Goal: Book appointment/travel/reservation

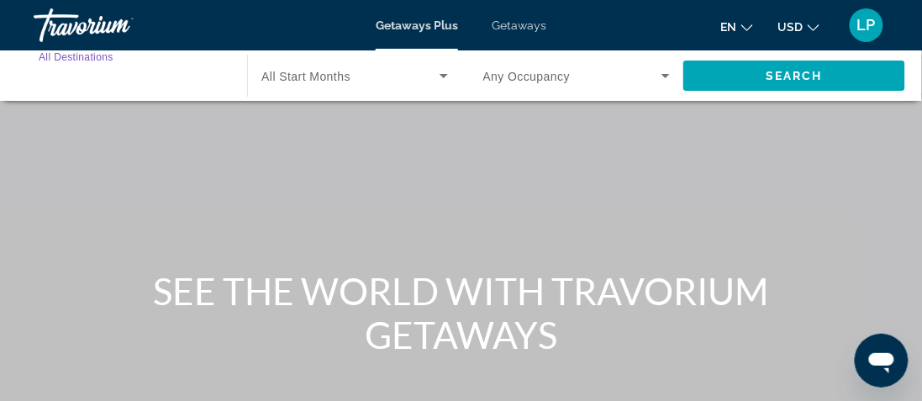
click at [194, 73] on input "Destination All Destinations" at bounding box center [132, 76] width 186 height 20
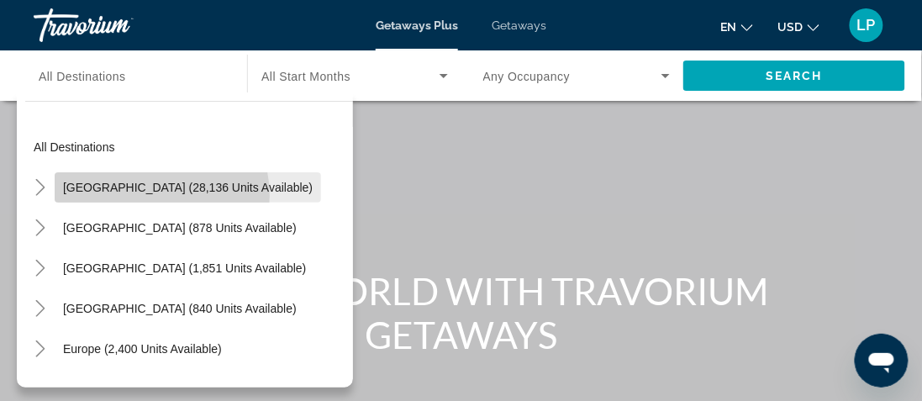
click at [153, 195] on span "Search widget" at bounding box center [188, 187] width 266 height 40
type input "**********"
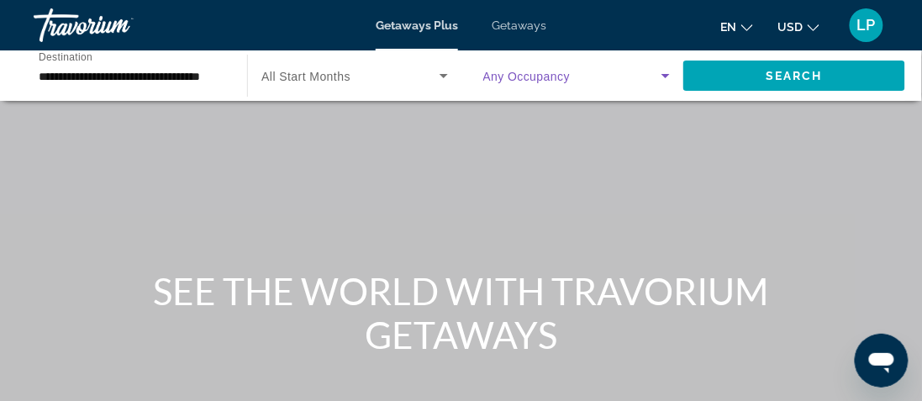
click at [663, 72] on icon "Search widget" at bounding box center [665, 76] width 20 height 20
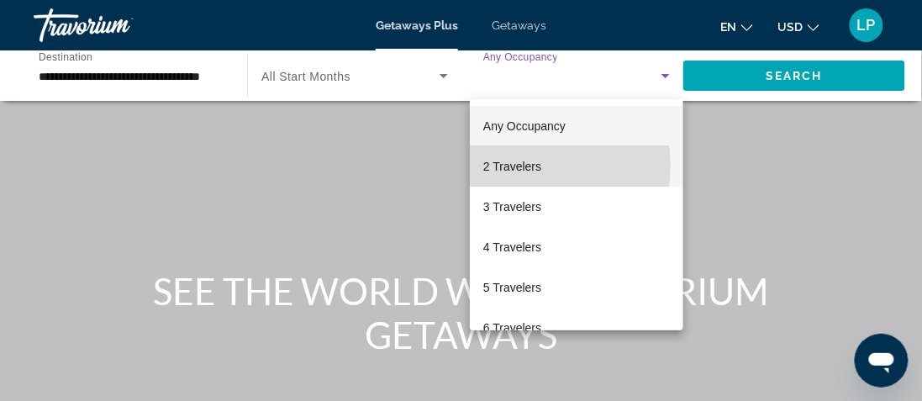
click at [519, 165] on span "2 Travelers" at bounding box center [512, 166] width 58 height 20
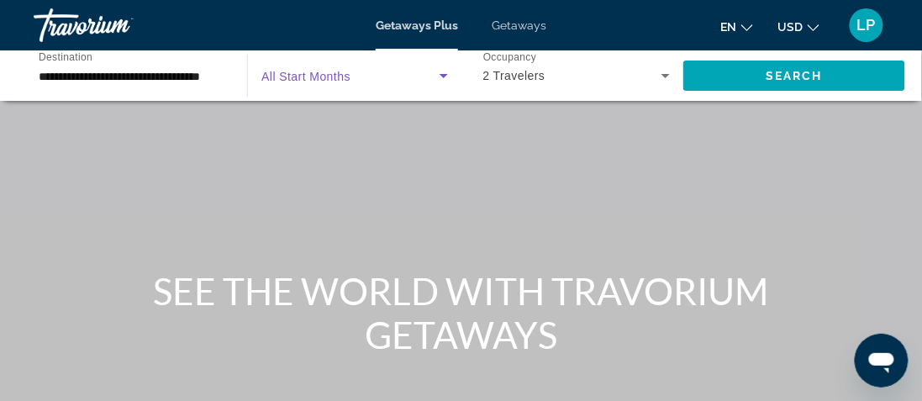
click at [441, 77] on icon "Search widget" at bounding box center [443, 76] width 20 height 20
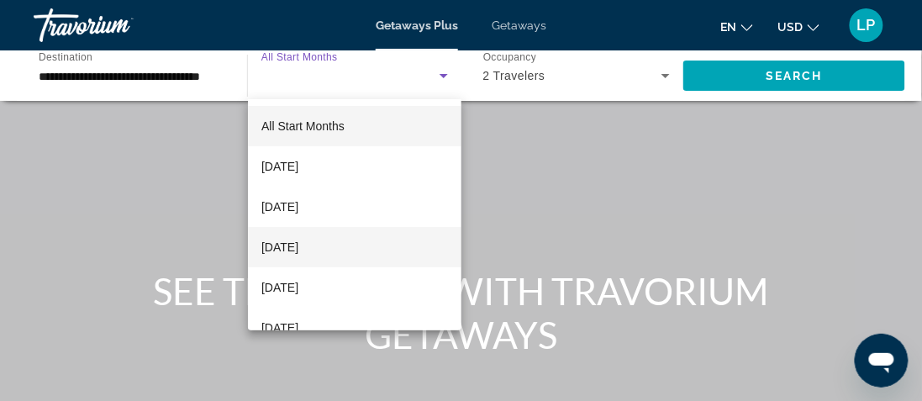
click at [298, 248] on span "[DATE]" at bounding box center [279, 247] width 37 height 20
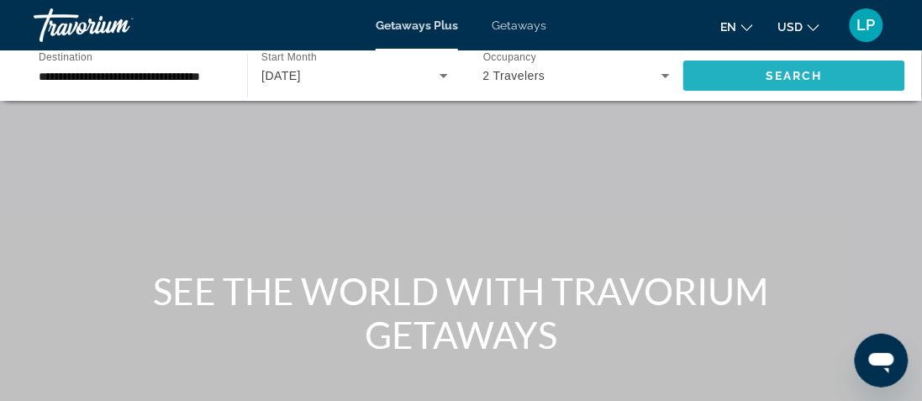
click at [781, 71] on span "Search" at bounding box center [793, 75] width 57 height 13
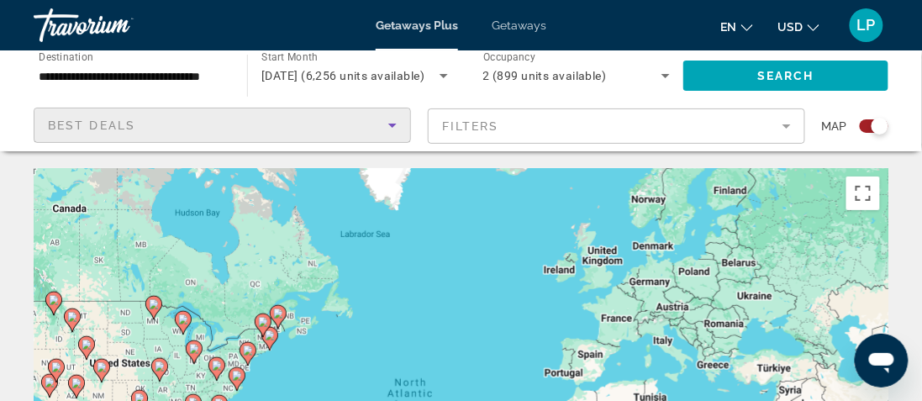
click at [249, 115] on div "Best Deals" at bounding box center [218, 125] width 340 height 20
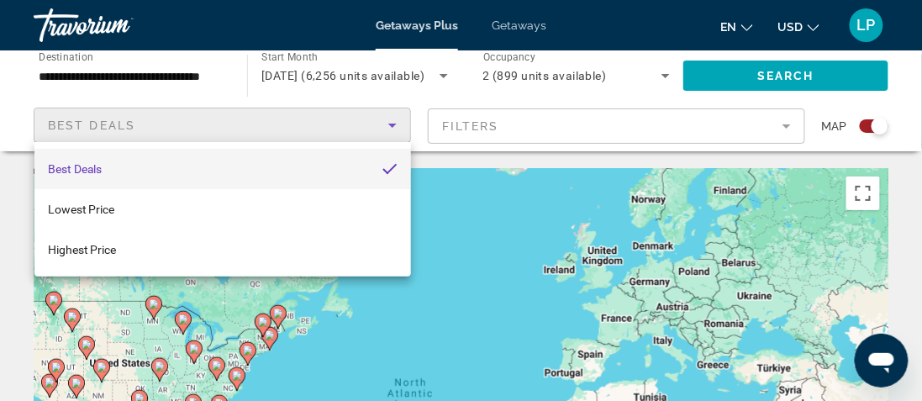
click at [205, 73] on div at bounding box center [461, 200] width 922 height 401
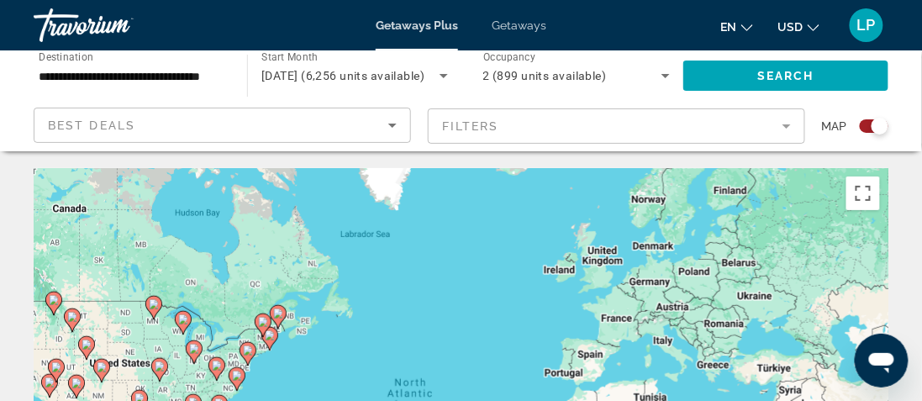
click at [527, 18] on span "Getaways" at bounding box center [518, 24] width 55 height 13
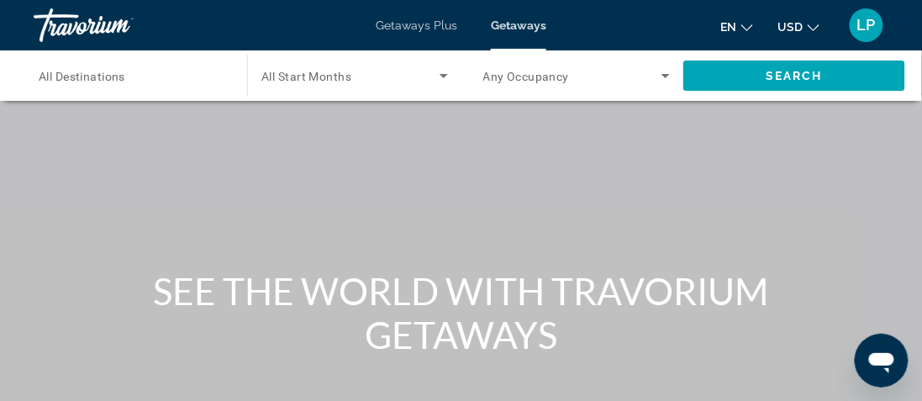
click at [806, 21] on button "USD USD ($) MXN (Mex$) CAD (Can$) GBP (£) EUR (€) AUD (A$) NZD (NZ$) CNY (CN¥)" at bounding box center [798, 26] width 41 height 24
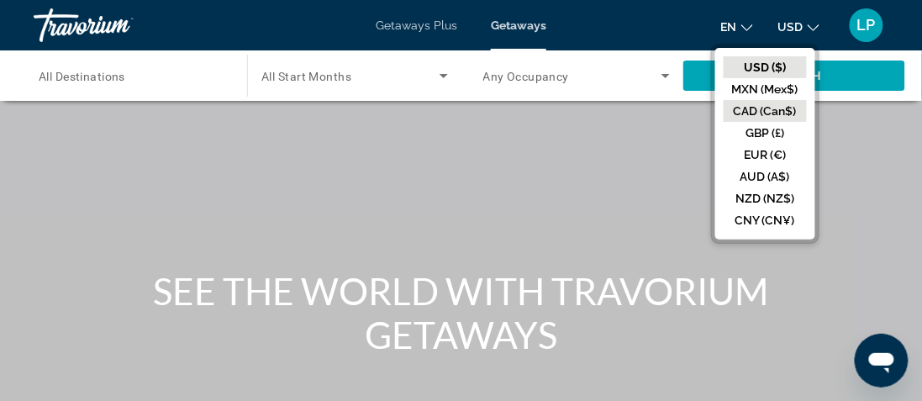
click at [779, 107] on button "CAD (Can$)" at bounding box center [764, 111] width 83 height 22
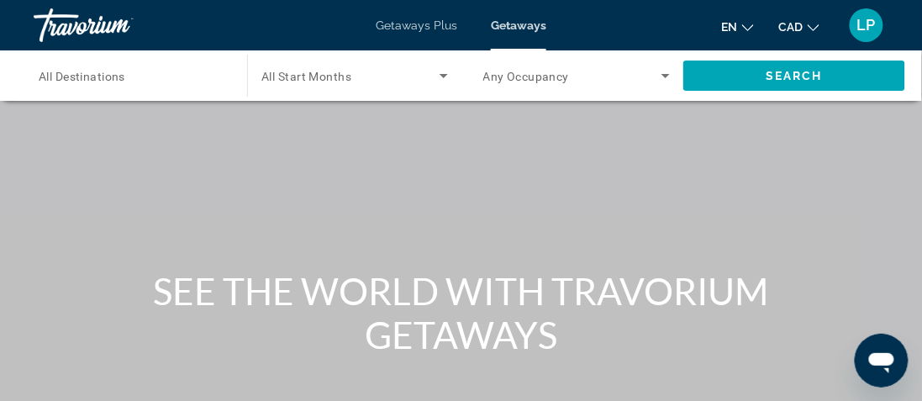
click at [55, 8] on div "Travorium" at bounding box center [118, 25] width 168 height 44
click at [78, 29] on div "Travorium" at bounding box center [118, 25] width 168 height 44
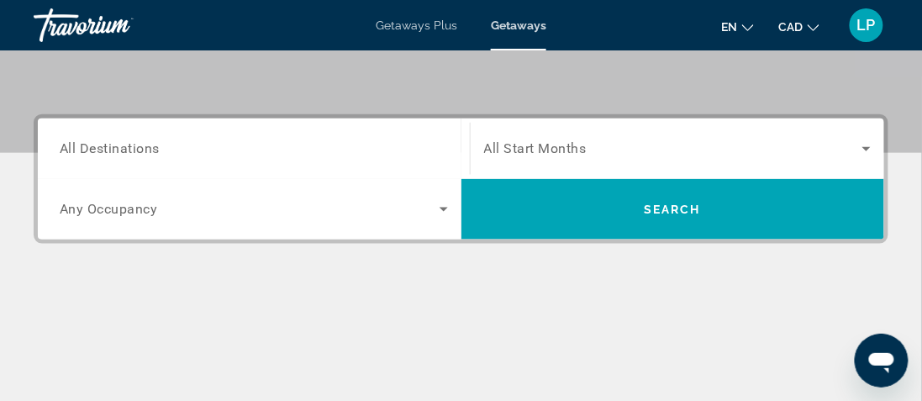
scroll to position [347, 0]
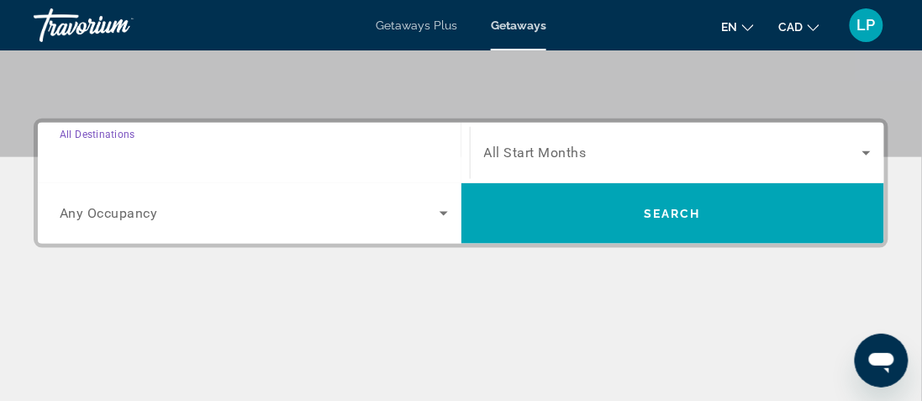
click at [318, 155] on input "Destination All Destinations" at bounding box center [254, 154] width 388 height 20
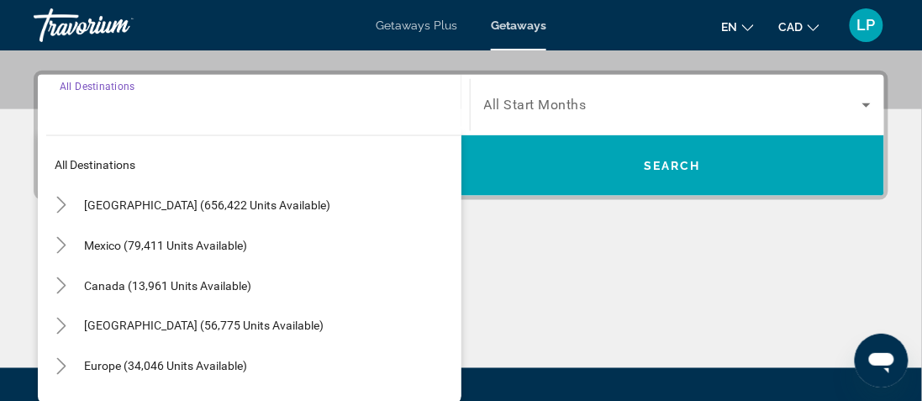
scroll to position [410, 0]
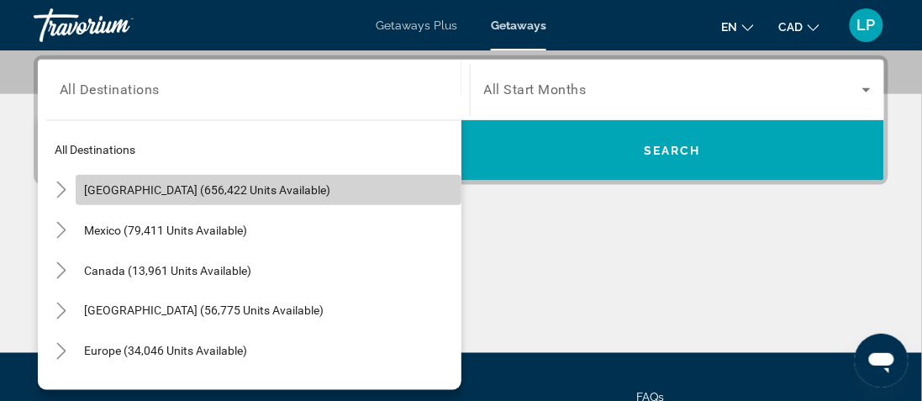
click at [277, 185] on span "[GEOGRAPHIC_DATA] (656,422 units available)" at bounding box center [207, 189] width 246 height 13
type input "**********"
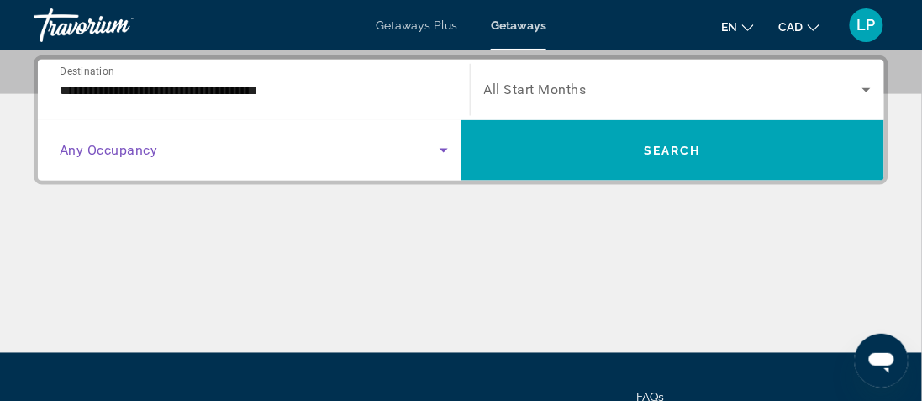
click at [446, 145] on icon "Search widget" at bounding box center [443, 150] width 20 height 20
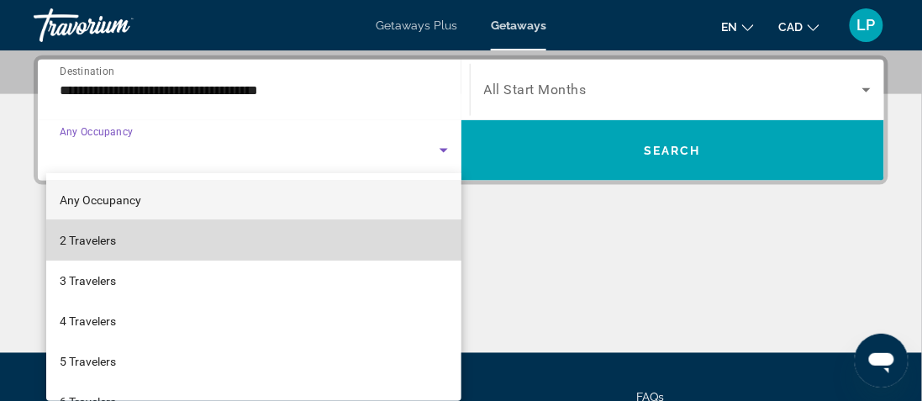
click at [286, 246] on mat-option "2 Travelers" at bounding box center [253, 240] width 415 height 40
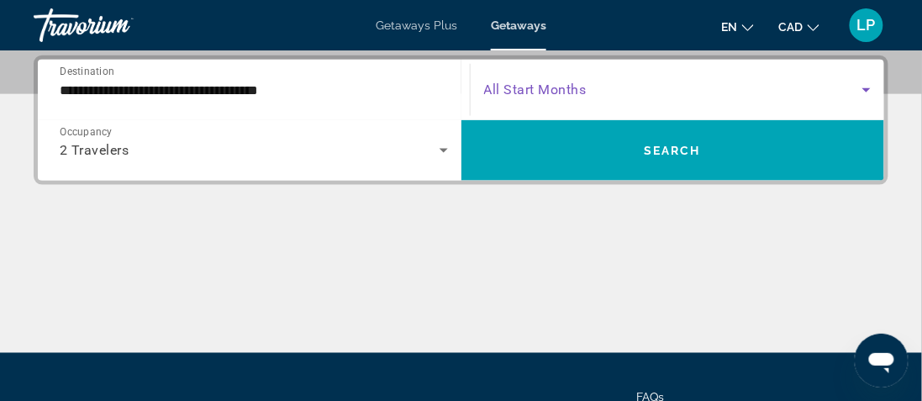
click at [866, 87] on icon "Search widget" at bounding box center [866, 90] width 20 height 20
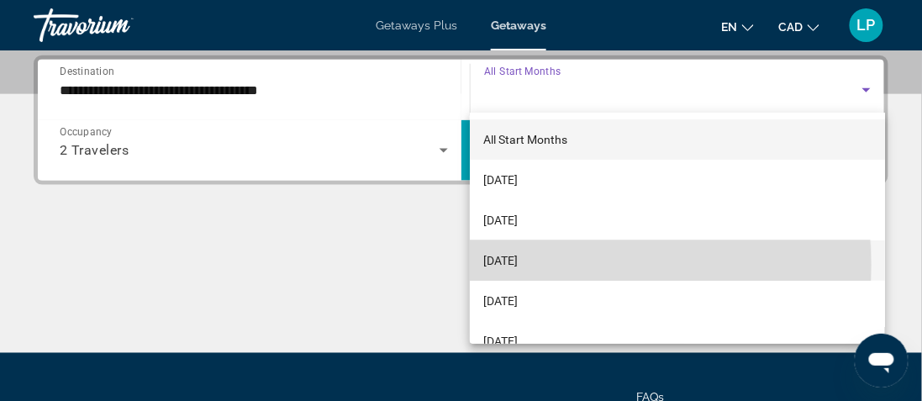
click at [517, 265] on span "[DATE]" at bounding box center [500, 260] width 34 height 20
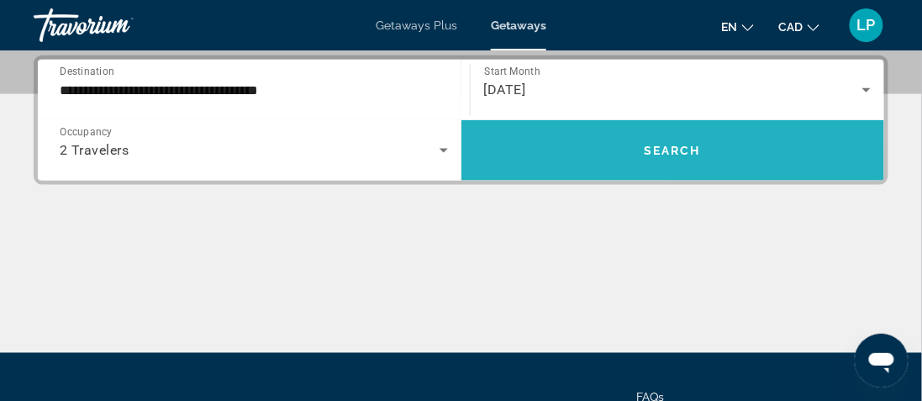
click at [686, 162] on span "Search widget" at bounding box center [672, 150] width 423 height 40
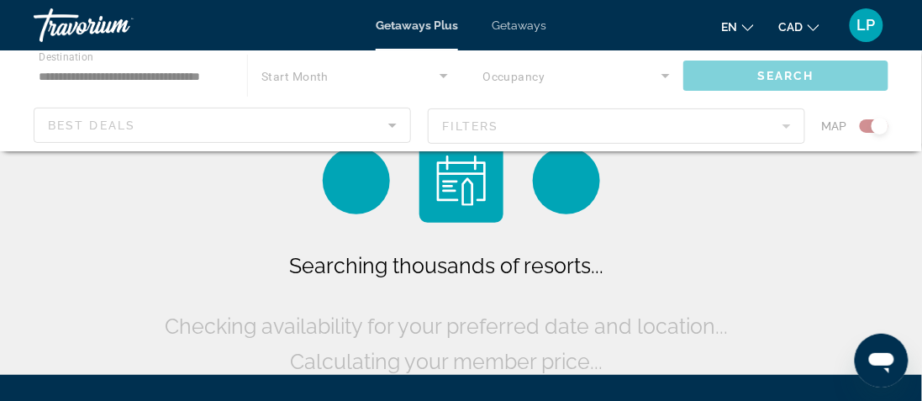
click at [57, 26] on div "Travorium" at bounding box center [118, 25] width 168 height 44
